Goal: Task Accomplishment & Management: Complete application form

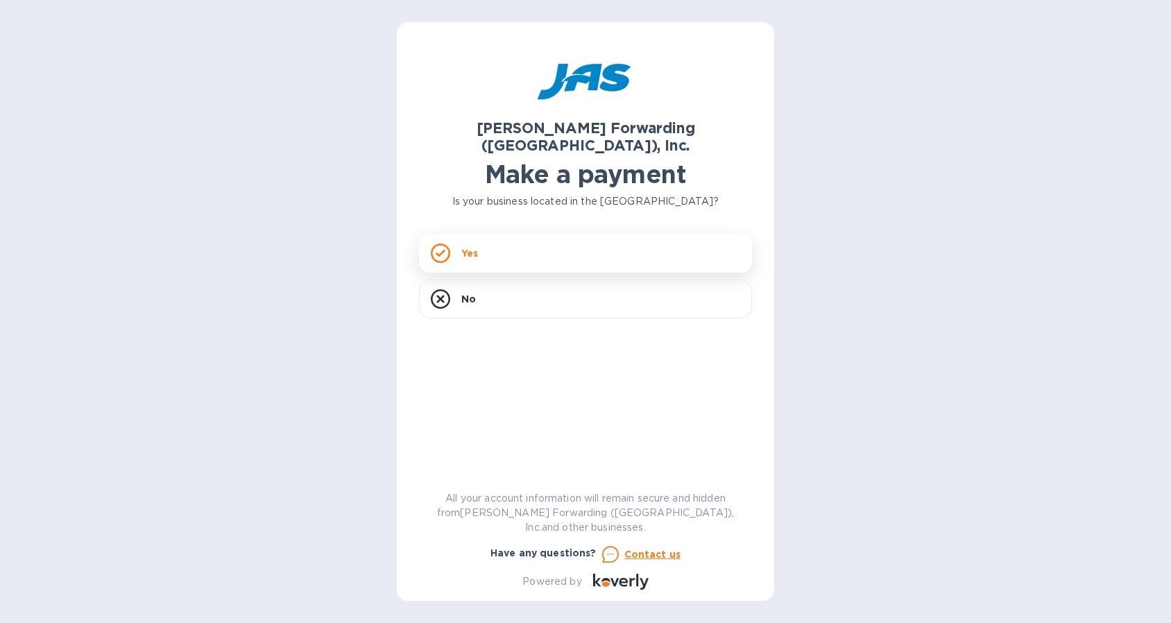
click at [508, 237] on div "Yes" at bounding box center [585, 253] width 333 height 39
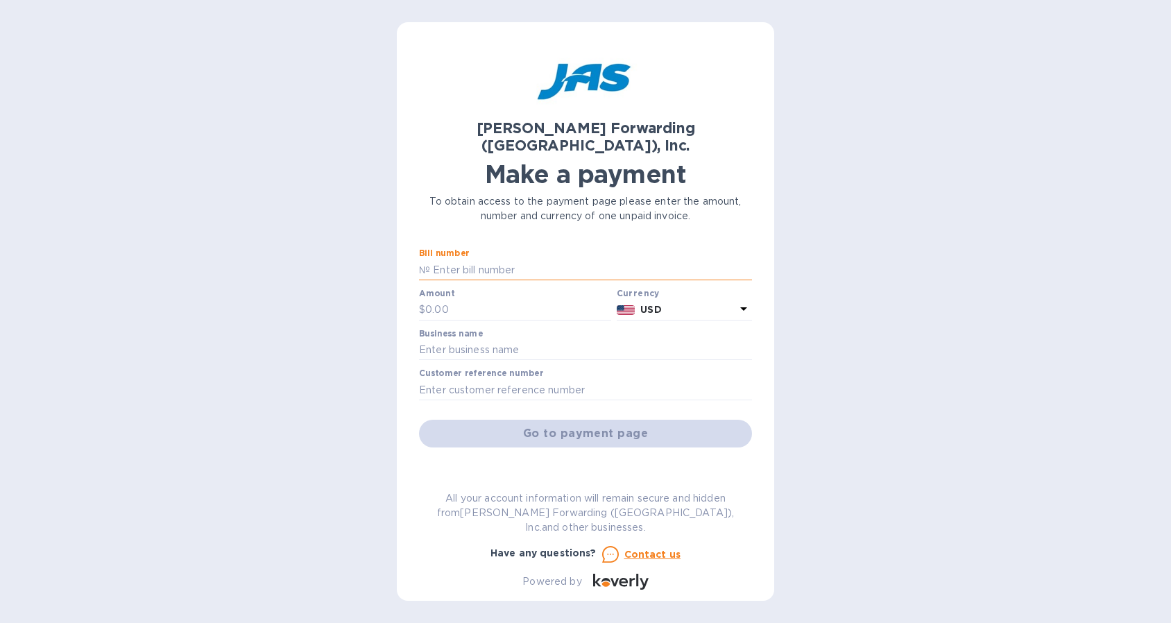
click at [538, 259] on input "text" at bounding box center [591, 269] width 322 height 21
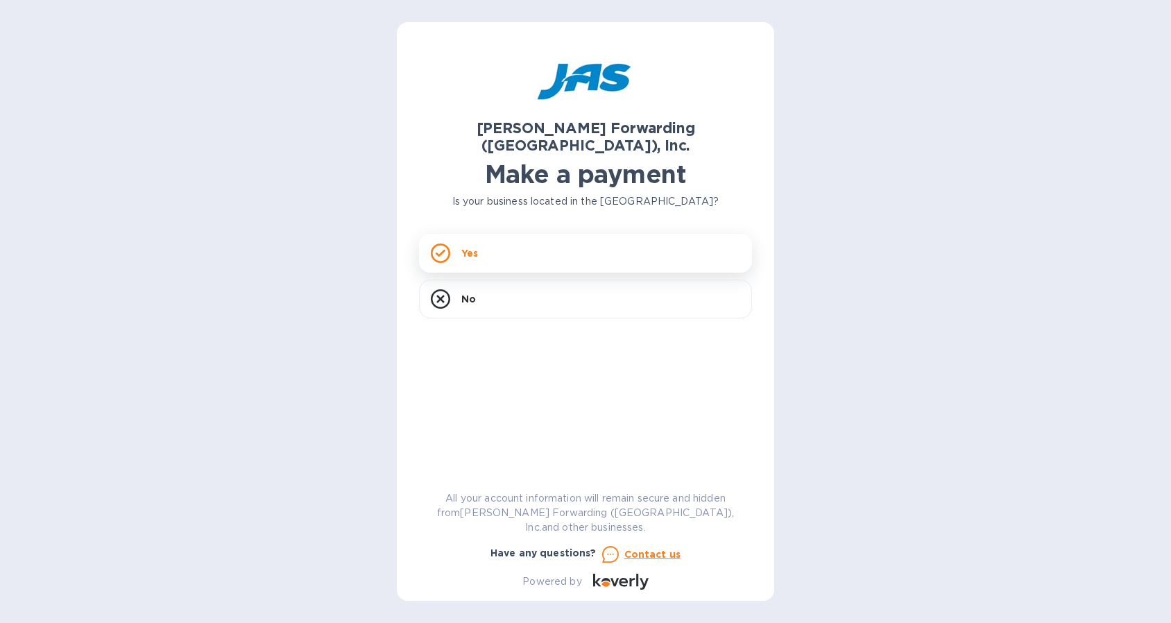
click at [480, 238] on div "Yes" at bounding box center [585, 253] width 333 height 39
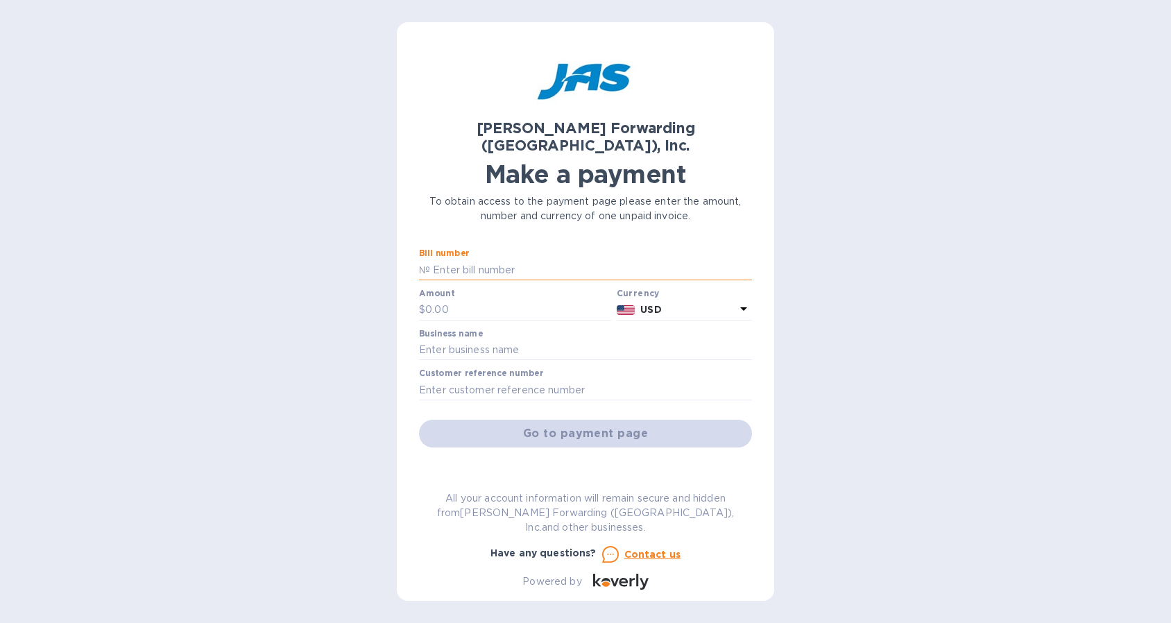
click at [484, 259] on input "text" at bounding box center [591, 269] width 322 height 21
paste input "S509047618"
type input "S509047618"
click at [465, 300] on input "text" at bounding box center [518, 310] width 186 height 21
click at [497, 300] on input "text" at bounding box center [518, 310] width 186 height 21
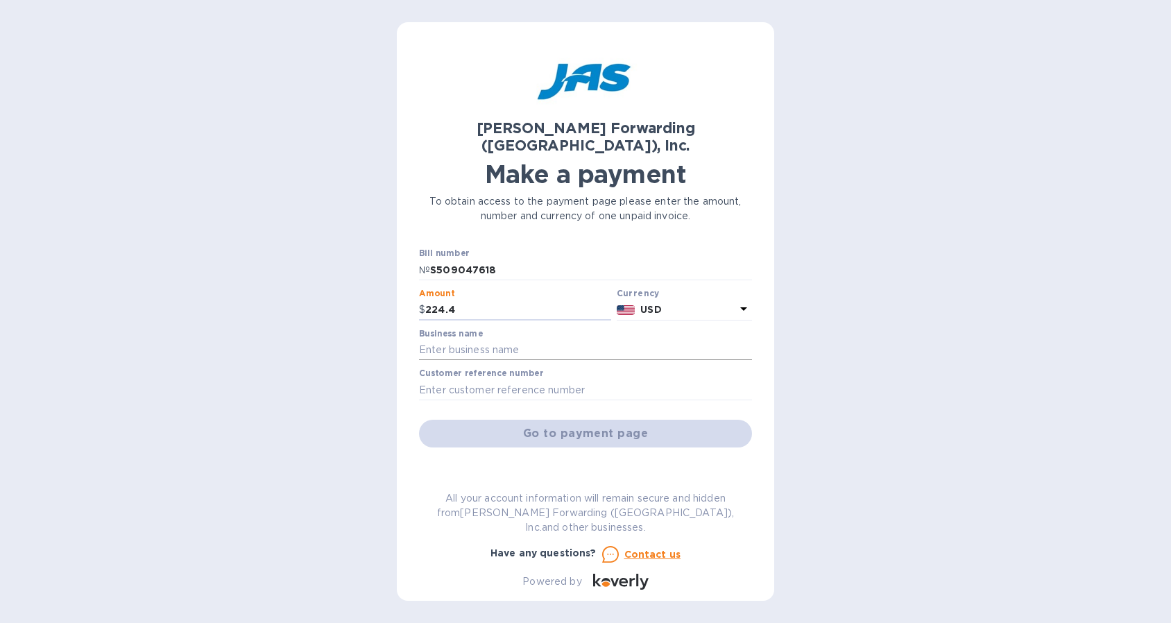
type input "224.4"
click at [567, 340] on input "text" at bounding box center [585, 350] width 333 height 21
paste input "GOLD TELECOM INC"
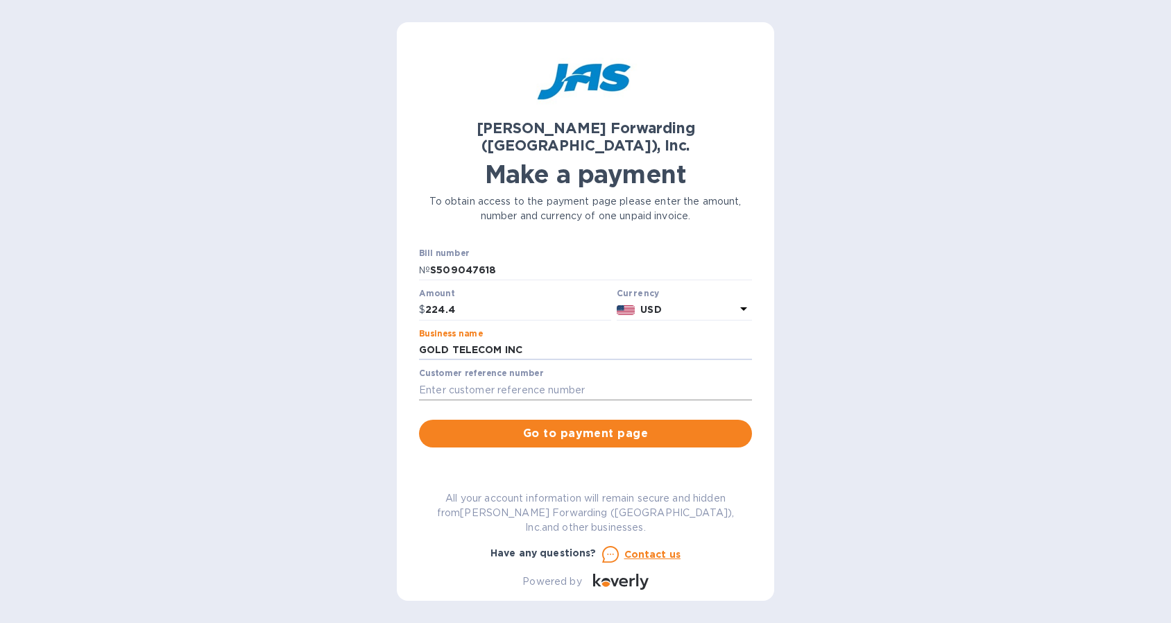
type input "GOLD TELECOM INC"
click at [455, 379] on input "text" at bounding box center [585, 389] width 333 height 21
click at [429, 379] on input "text" at bounding box center [585, 389] width 333 height 21
paste input "Single Entry Bond"
type input "Single Entry Bond payment"
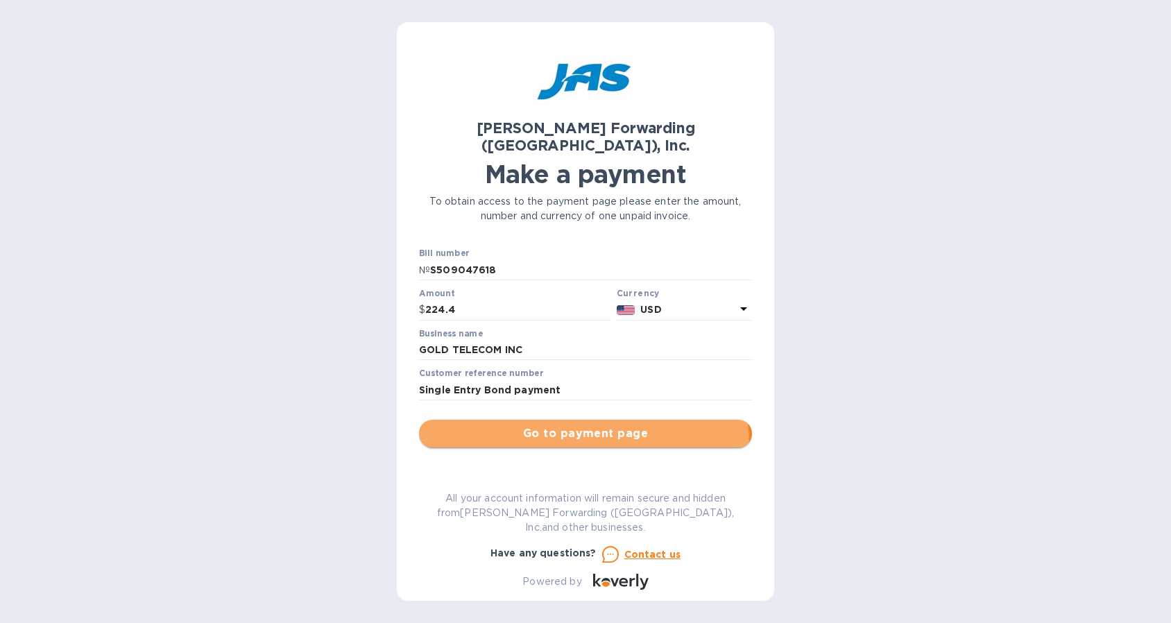
click at [579, 428] on button "Go to payment page" at bounding box center [585, 434] width 333 height 28
